Goal: Communication & Community: Answer question/provide support

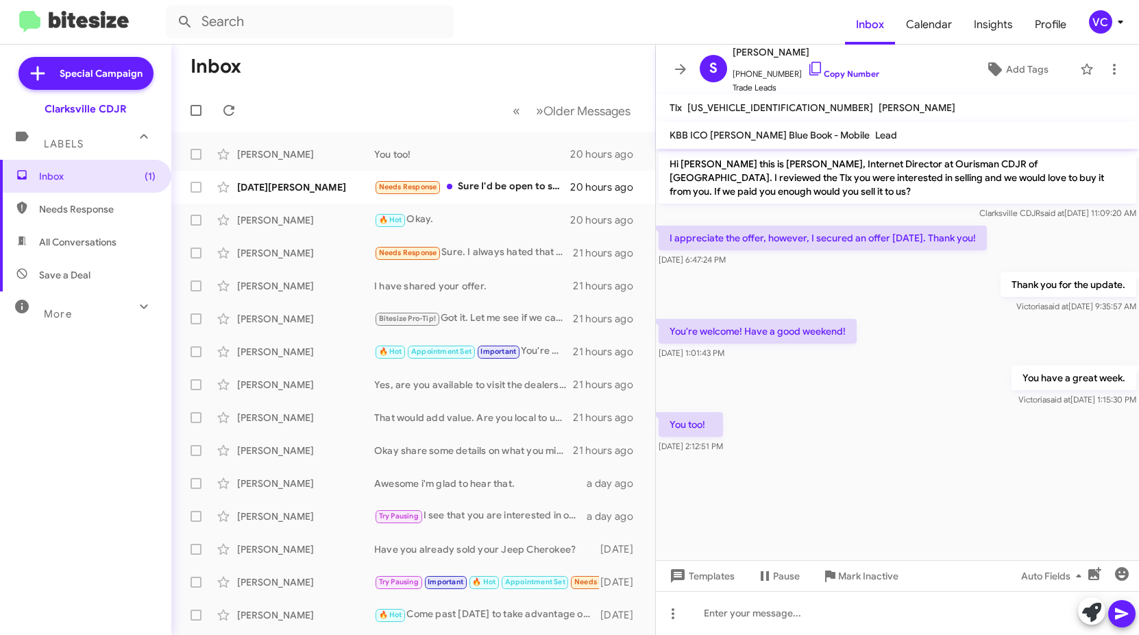
click at [872, 414] on div "You too! [DATE] 2:12:51 PM" at bounding box center [897, 432] width 483 height 47
click at [474, 191] on div "Needs Response Sure I'd be open to selling it but I'm not looking to get into a…" at bounding box center [481, 187] width 215 height 16
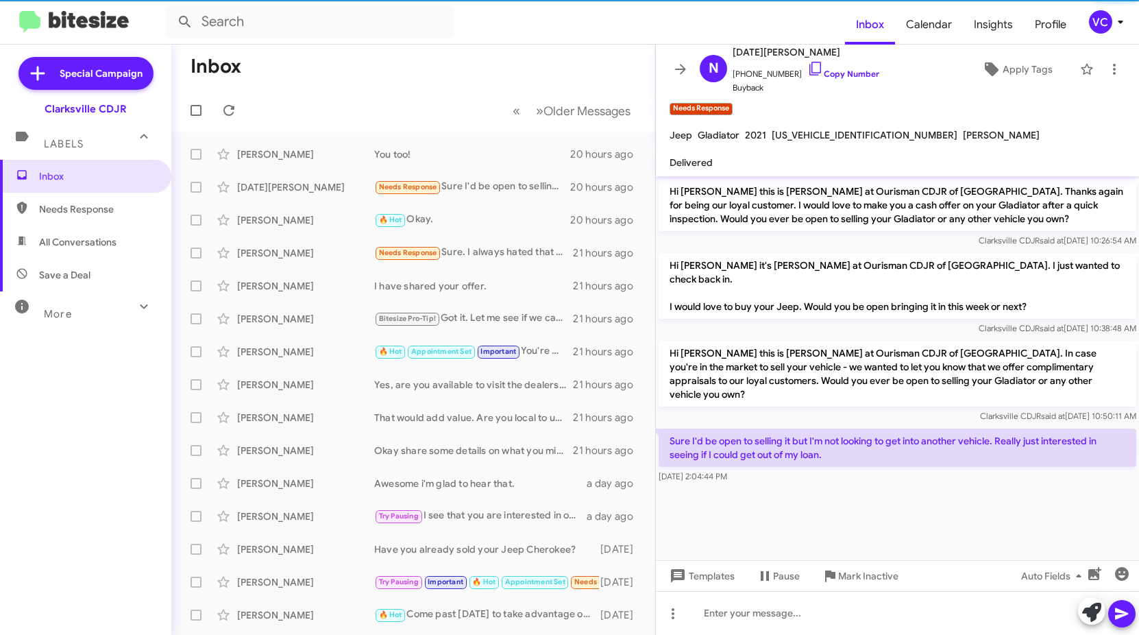
click at [859, 486] on div at bounding box center [897, 493] width 483 height 14
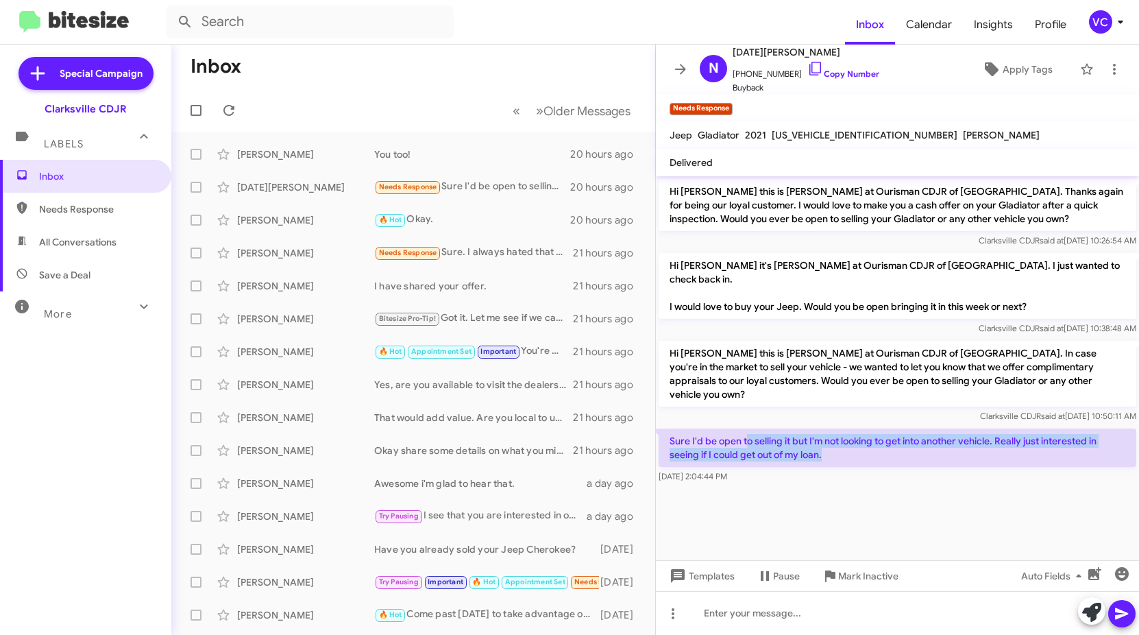
drag, startPoint x: 746, startPoint y: 411, endPoint x: 950, endPoint y: 459, distance: 209.8
click at [957, 434] on p "Sure I'd be open to selling it but I'm not looking to get into another vehicle.…" at bounding box center [898, 447] width 478 height 38
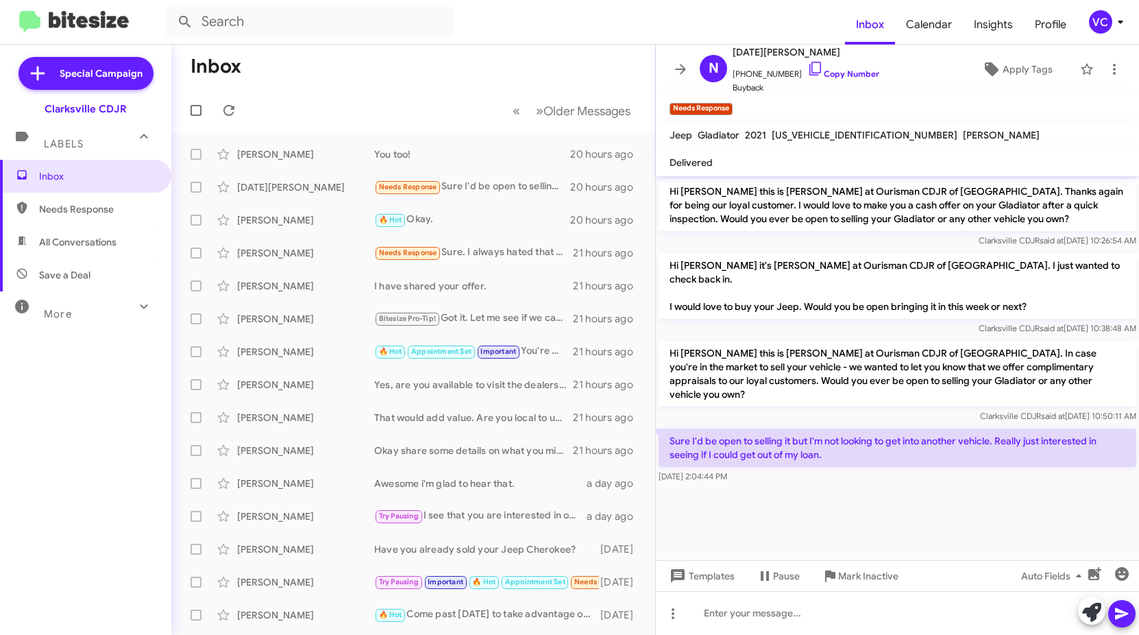
click at [953, 481] on cdk-virtual-scroll-viewport "Hi [PERSON_NAME] this is [PERSON_NAME] at Ourisman CDJR of [GEOGRAPHIC_DATA]. T…" at bounding box center [897, 368] width 483 height 384
click at [950, 481] on cdk-virtual-scroll-viewport "Hi [PERSON_NAME] this is [PERSON_NAME] at Ourisman CDJR of [GEOGRAPHIC_DATA]. T…" at bounding box center [897, 368] width 483 height 384
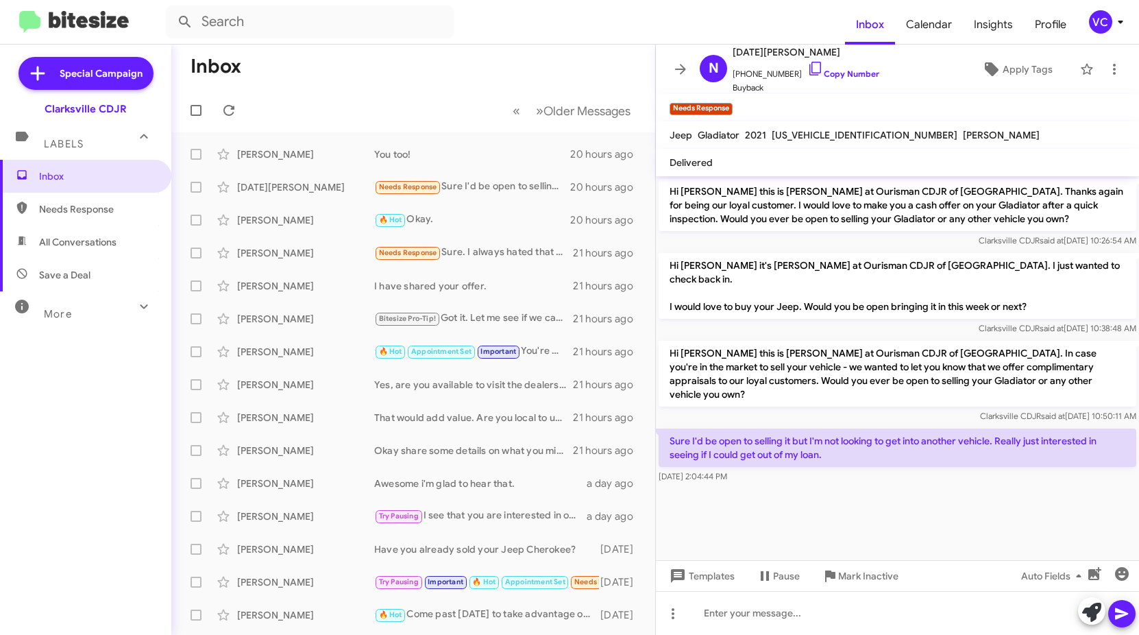
click at [825, 321] on div "Clarksville CDJR said at [DATE] 10:38:48 AM" at bounding box center [898, 328] width 478 height 14
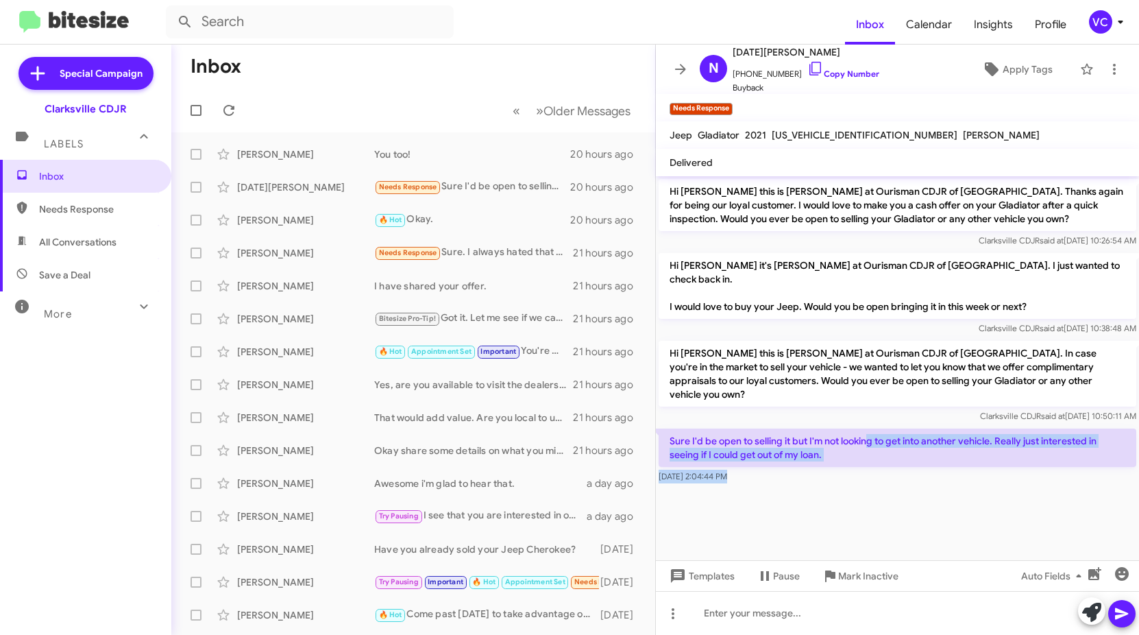
drag, startPoint x: 869, startPoint y: 411, endPoint x: 1030, endPoint y: 520, distance: 194.9
click at [1024, 517] on cdk-virtual-scroll-viewport "Hi [PERSON_NAME] this is [PERSON_NAME] at Ourisman CDJR of [GEOGRAPHIC_DATA]. T…" at bounding box center [897, 368] width 483 height 384
click at [1014, 551] on cdk-virtual-scroll-viewport "Hi [PERSON_NAME] this is [PERSON_NAME] at Ourisman CDJR of [GEOGRAPHIC_DATA]. T…" at bounding box center [897, 368] width 483 height 384
click at [850, 500] on cdk-virtual-scroll-viewport "Hi [PERSON_NAME] this is [PERSON_NAME] at Ourisman CDJR of [GEOGRAPHIC_DATA]. T…" at bounding box center [897, 368] width 483 height 384
click at [893, 470] on div "[DATE] 2:04:44 PM" at bounding box center [898, 477] width 478 height 14
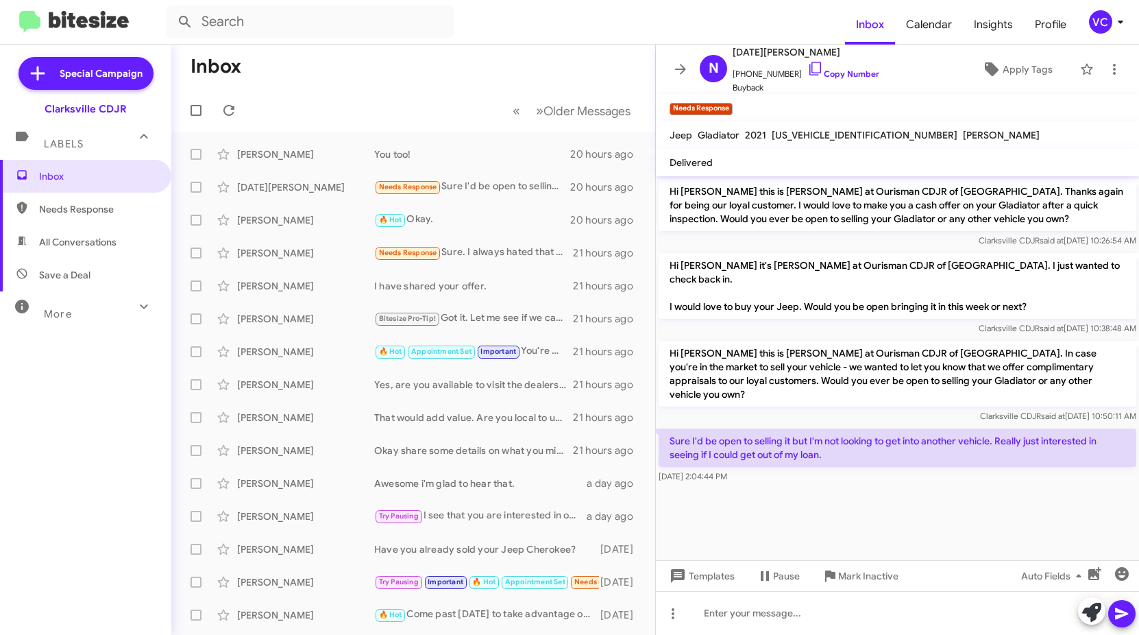
click at [884, 480] on cdk-virtual-scroll-viewport "Hi [PERSON_NAME] this is [PERSON_NAME] at Ourisman CDJR of [GEOGRAPHIC_DATA]. T…" at bounding box center [897, 368] width 483 height 384
click at [868, 513] on cdk-virtual-scroll-viewport "Hi [PERSON_NAME] this is [PERSON_NAME] at Ourisman CDJR of [GEOGRAPHIC_DATA]. T…" at bounding box center [897, 368] width 483 height 384
click at [866, 478] on cdk-virtual-scroll-viewport "Hi [PERSON_NAME] this is [PERSON_NAME] at Ourisman CDJR of [GEOGRAPHIC_DATA]. T…" at bounding box center [897, 368] width 483 height 384
click at [831, 77] on link "Copy Number" at bounding box center [843, 74] width 72 height 10
click at [793, 607] on div at bounding box center [897, 613] width 483 height 44
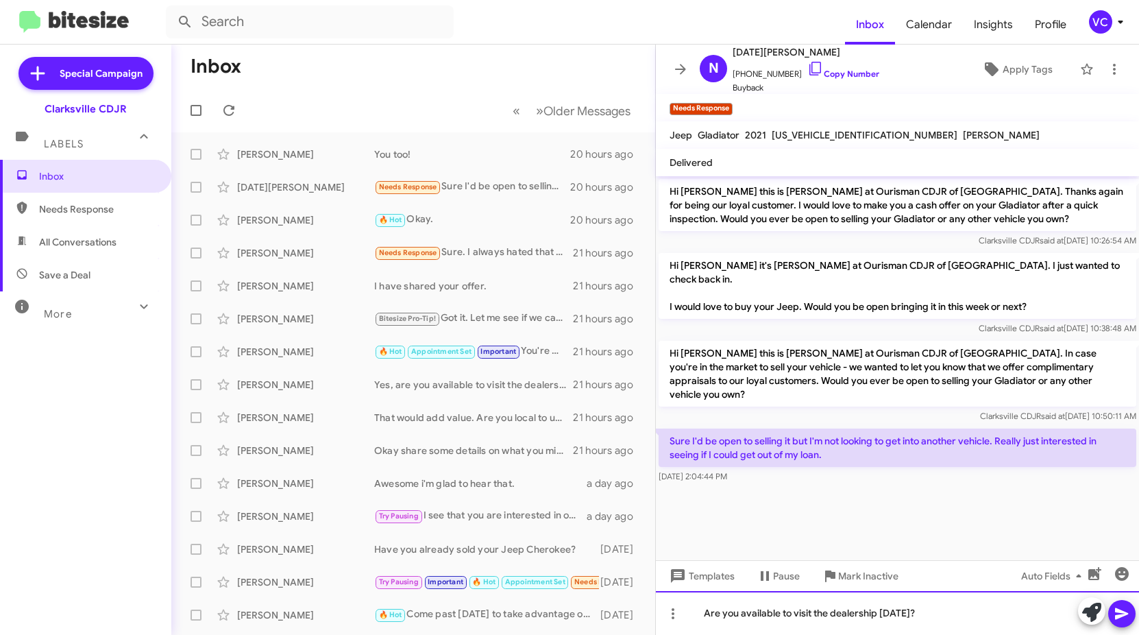
click at [984, 614] on div "Are you available to visit the dealership [DATE]?" at bounding box center [897, 613] width 483 height 44
click at [1119, 618] on icon at bounding box center [1122, 613] width 16 height 16
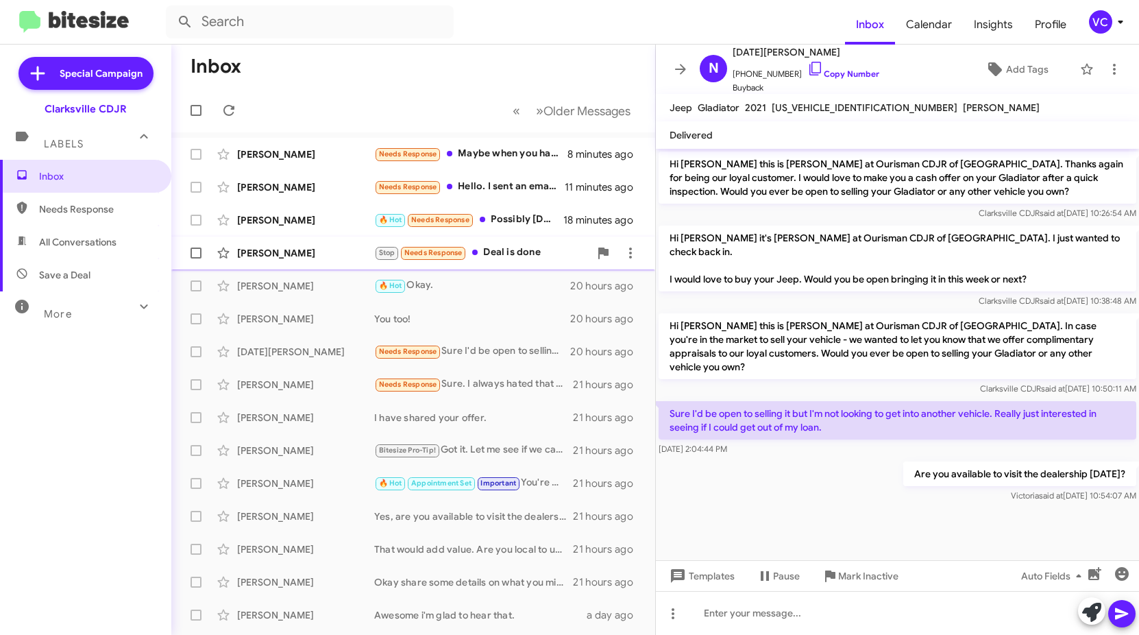
click at [343, 256] on div "[PERSON_NAME]" at bounding box center [305, 253] width 137 height 14
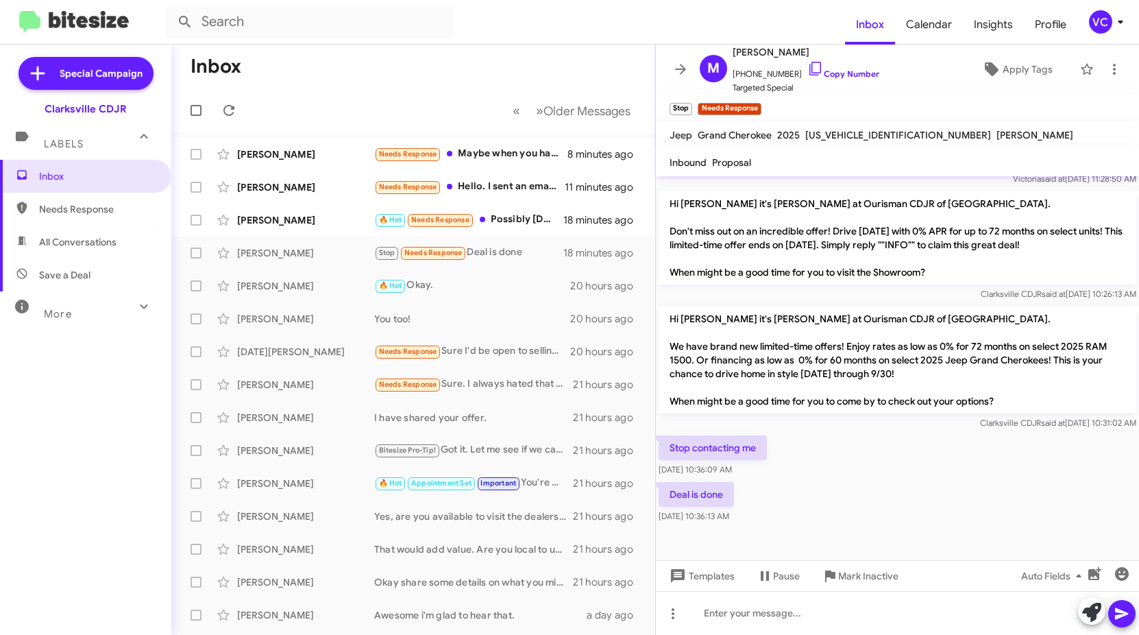
scroll to position [391, 0]
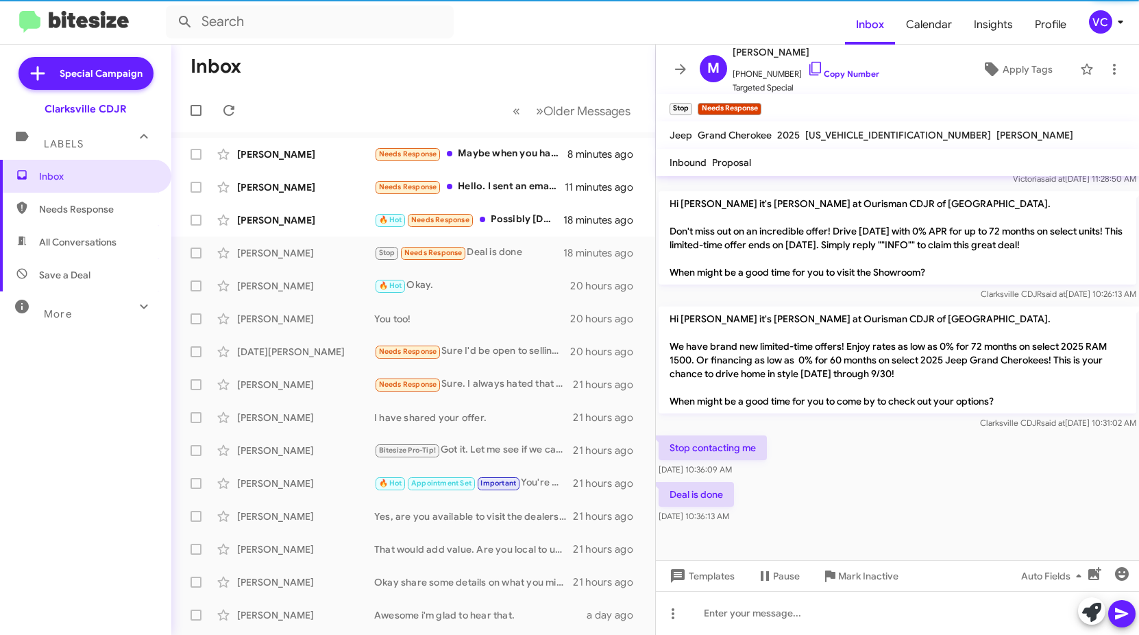
click at [838, 469] on div "Stop contacting me [DATE] 10:36:09 AM" at bounding box center [897, 455] width 483 height 47
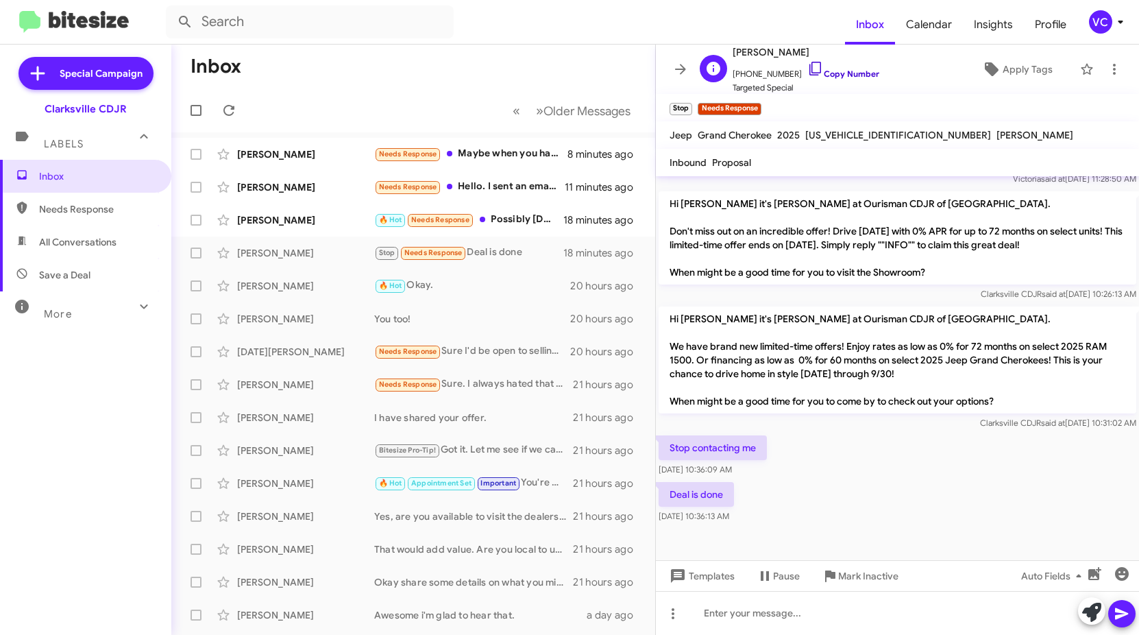
click at [854, 74] on link "Copy Number" at bounding box center [843, 74] width 72 height 10
click at [899, 497] on div "Deal is done [DATE] 10:36:13 AM" at bounding box center [897, 502] width 483 height 47
click at [905, 496] on div "Deal is done [DATE] 10:36:13 AM" at bounding box center [897, 502] width 483 height 47
click at [979, 486] on div "Deal is done [DATE] 10:36:13 AM" at bounding box center [897, 502] width 483 height 47
click at [352, 228] on div "[PERSON_NAME] 🔥 Hot Needs Response Possibly [DATE]" at bounding box center [413, 219] width 462 height 27
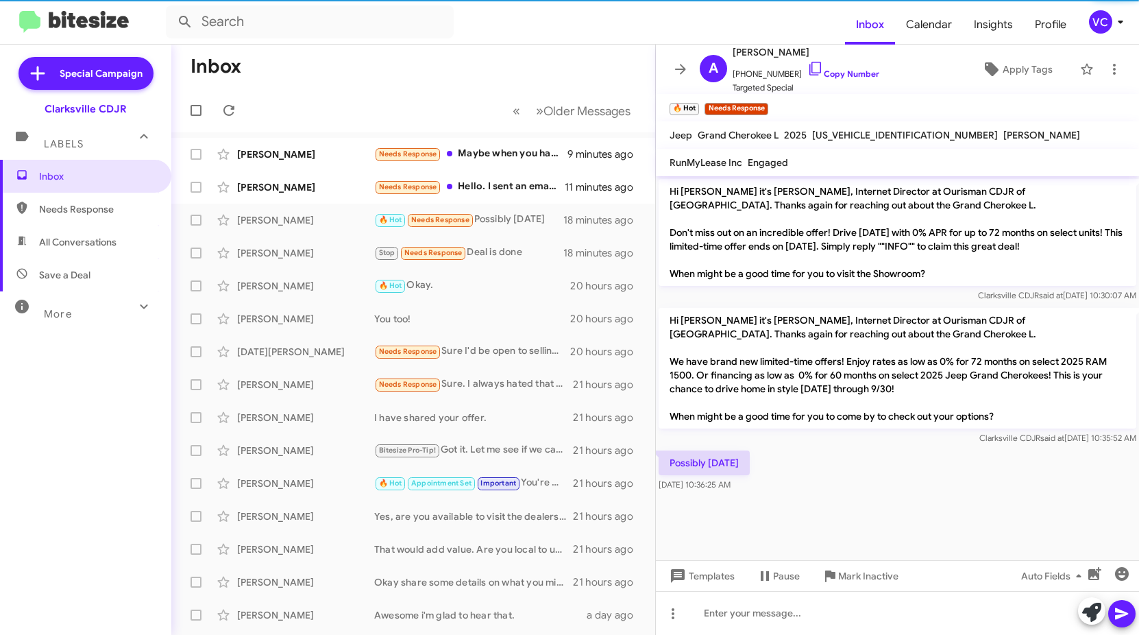
click at [883, 501] on div at bounding box center [897, 499] width 483 height 10
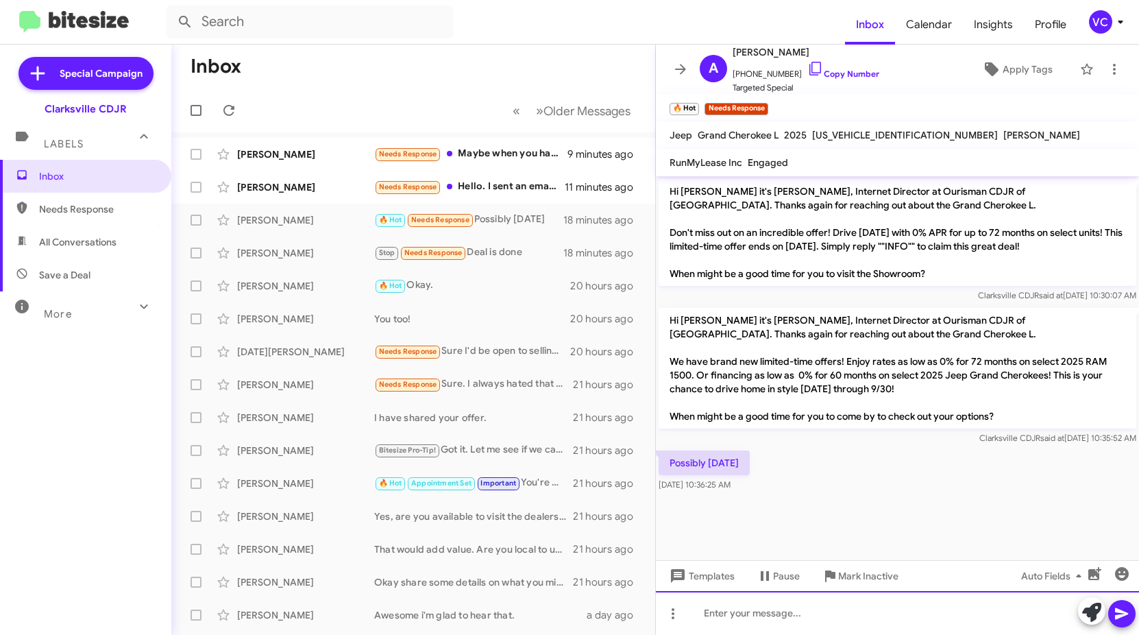
click at [766, 620] on div at bounding box center [897, 613] width 483 height 44
drag, startPoint x: 1116, startPoint y: 615, endPoint x: 1111, endPoint y: 606, distance: 10.1
click at [1118, 613] on icon at bounding box center [1122, 613] width 16 height 16
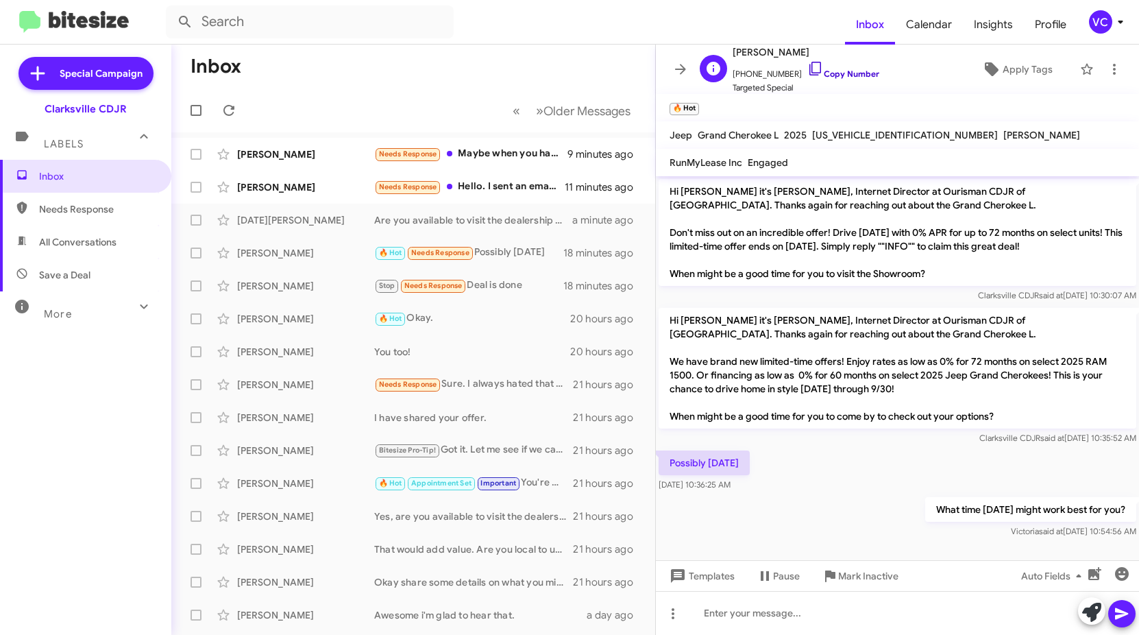
click at [851, 73] on link "Copy Number" at bounding box center [843, 74] width 72 height 10
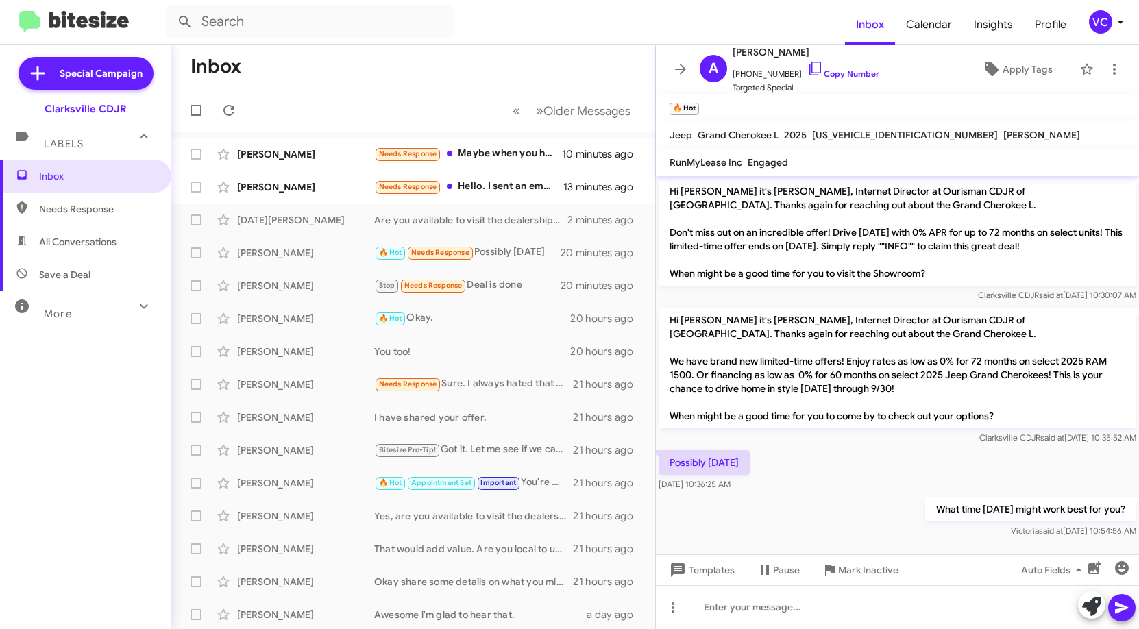
click at [805, 471] on div "Possibly [DATE] 10:36:25 AM" at bounding box center [897, 471] width 483 height 47
click at [440, 77] on mat-toolbar-row "Inbox" at bounding box center [413, 67] width 484 height 44
click at [847, 491] on div "Possibly [DATE] 10:36:25 AM" at bounding box center [897, 471] width 483 height 47
click at [906, 501] on div "What time [DATE] might work best for you? [PERSON_NAME] said at [DATE] 10:54:56…" at bounding box center [897, 517] width 483 height 47
click at [267, 193] on div "[PERSON_NAME]" at bounding box center [305, 187] width 137 height 14
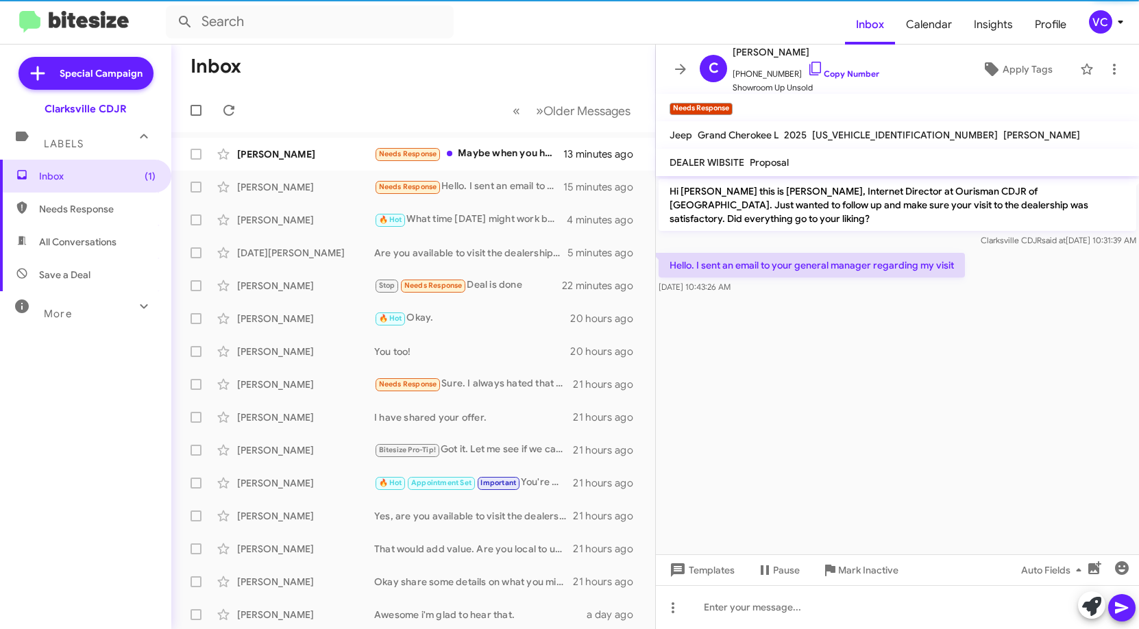
click at [815, 409] on cdk-virtual-scroll-viewport "Hi [PERSON_NAME] this is [PERSON_NAME], Internet Director at Ourisman CDJR of […" at bounding box center [897, 365] width 483 height 378
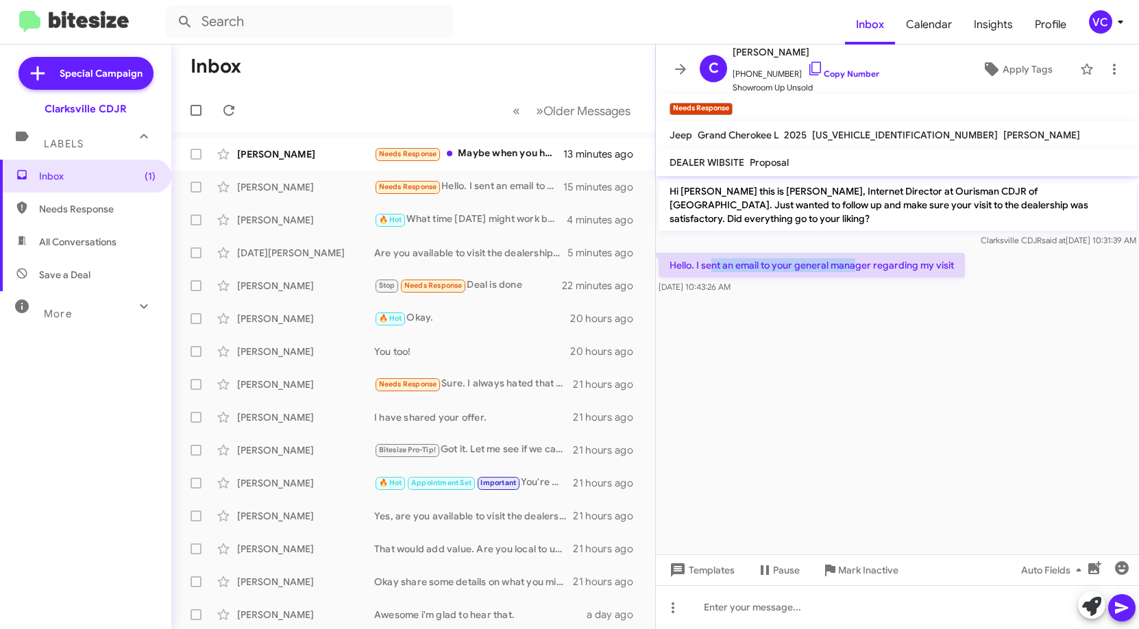
drag, startPoint x: 711, startPoint y: 256, endPoint x: 912, endPoint y: 255, distance: 200.8
click at [899, 255] on p "Hello. I sent an email to your general manager regarding my visit" at bounding box center [812, 265] width 306 height 25
drag, startPoint x: 964, startPoint y: 376, endPoint x: 976, endPoint y: 396, distance: 23.6
click at [966, 380] on cdk-virtual-scroll-viewport "Hi [PERSON_NAME] this is [PERSON_NAME], Internet Director at Ourisman CDJR of […" at bounding box center [897, 365] width 483 height 378
click at [997, 412] on cdk-virtual-scroll-viewport "Hi [PERSON_NAME] this is [PERSON_NAME], Internet Director at Ourisman CDJR of […" at bounding box center [897, 365] width 483 height 378
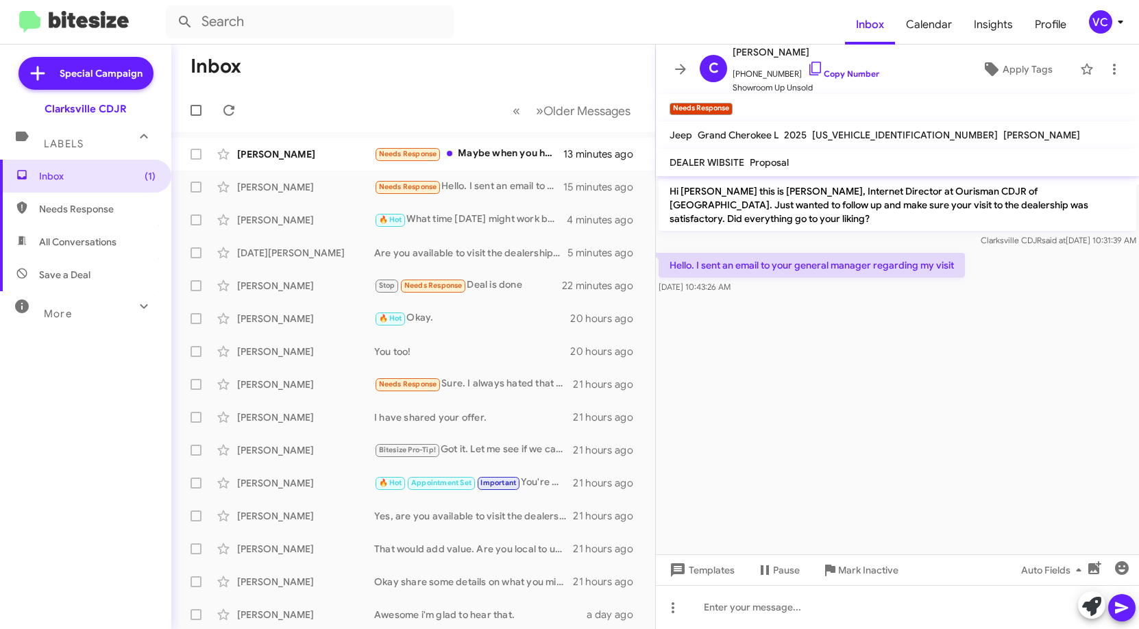
click at [997, 412] on cdk-virtual-scroll-viewport "Hi [PERSON_NAME] this is [PERSON_NAME], Internet Director at Ourisman CDJR of […" at bounding box center [897, 365] width 483 height 378
click at [992, 413] on cdk-virtual-scroll-viewport "Hi [PERSON_NAME] this is [PERSON_NAME], Internet Director at Ourisman CDJR of […" at bounding box center [897, 365] width 483 height 378
click at [988, 415] on cdk-virtual-scroll-viewport "Hi [PERSON_NAME] this is [PERSON_NAME], Internet Director at Ourisman CDJR of […" at bounding box center [897, 365] width 483 height 378
click at [868, 71] on link "Copy Number" at bounding box center [843, 74] width 72 height 10
